Goal: Information Seeking & Learning: Understand process/instructions

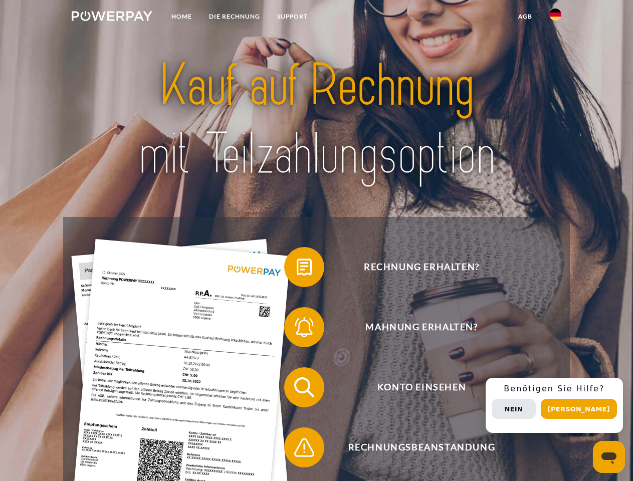
click at [112, 18] on img at bounding box center [112, 16] width 81 height 10
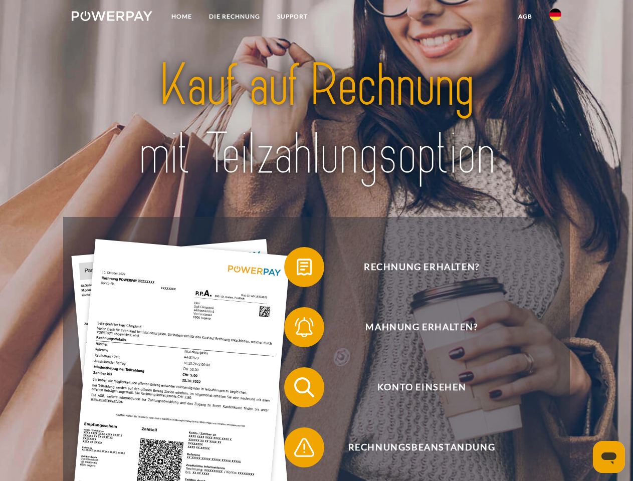
click at [555, 18] on img at bounding box center [555, 15] width 12 height 12
click at [525, 17] on link "agb" at bounding box center [525, 17] width 31 height 18
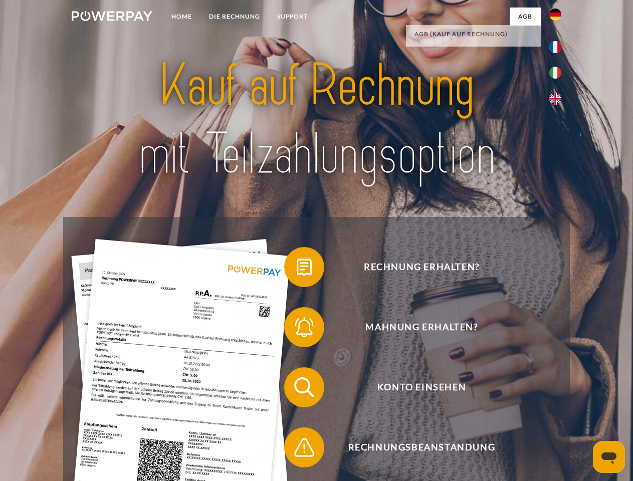
click at [297, 269] on span at bounding box center [289, 267] width 50 height 50
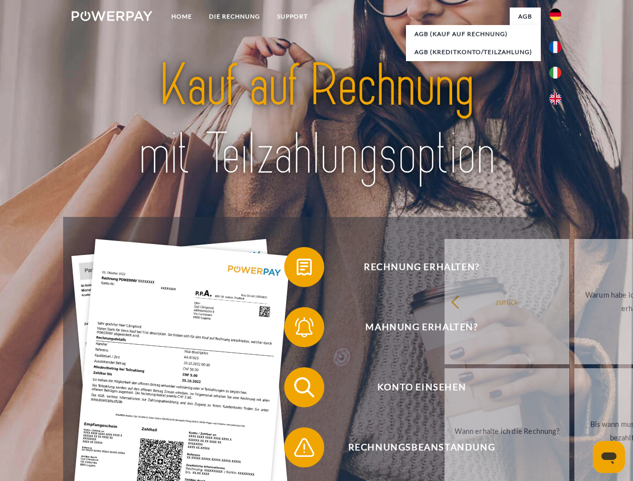
click at [297, 329] on span at bounding box center [289, 327] width 50 height 50
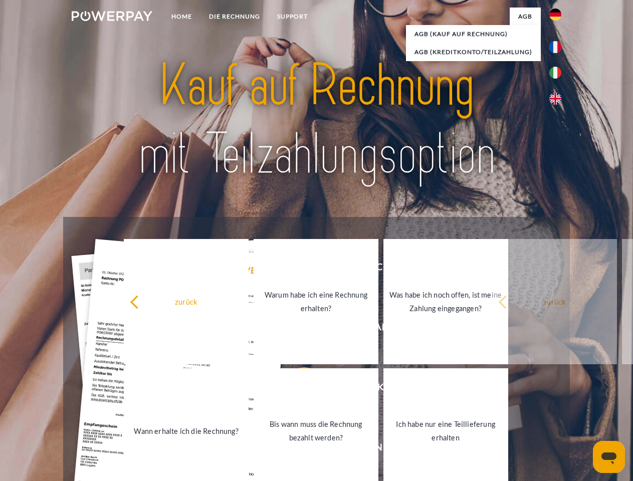
click at [297, 389] on link "Bis wann muss die Rechnung bezahlt werden?" at bounding box center [316, 430] width 125 height 125
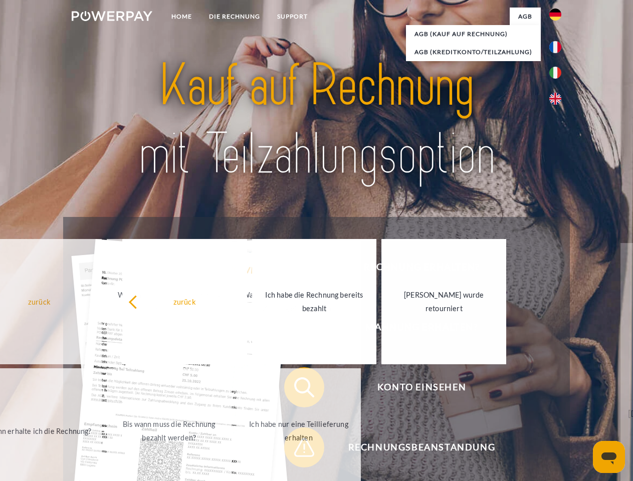
click at [297, 450] on span at bounding box center [289, 447] width 50 height 50
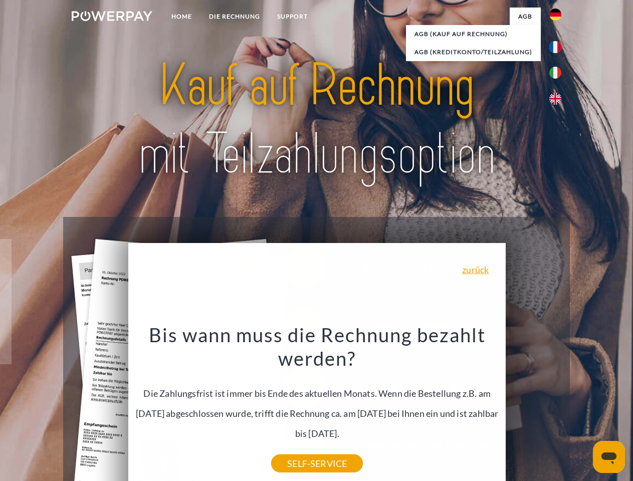
click at [558, 405] on div "Rechnung erhalten? Mahnung erhalten? Konto einsehen" at bounding box center [316, 417] width 506 height 401
click at [533, 407] on span "Konto einsehen" at bounding box center [422, 387] width 246 height 40
click at [582, 409] on header "Home DIE RECHNUNG SUPPORT" at bounding box center [316, 346] width 633 height 692
